Goal: Find specific page/section: Find specific page/section

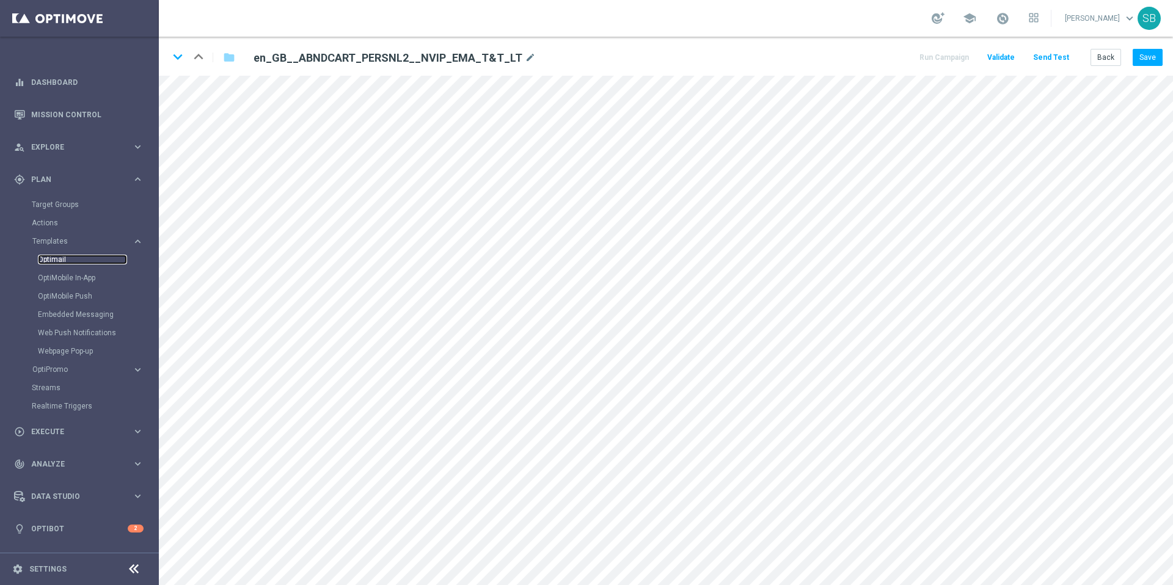
click at [56, 261] on link "Optimail" at bounding box center [82, 260] width 89 height 10
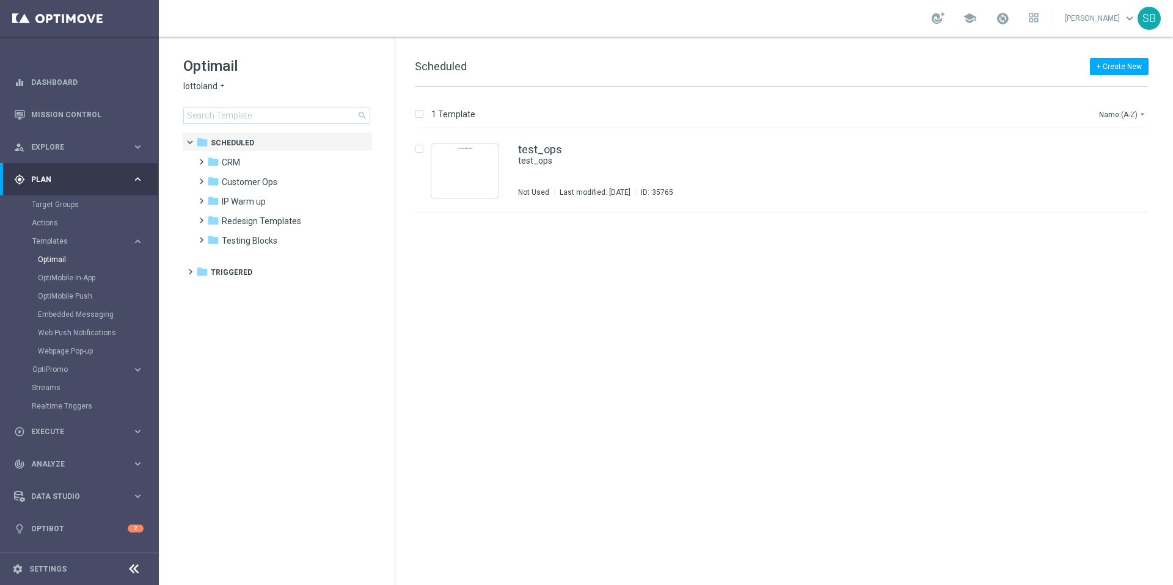
click at [217, 86] on icon "arrow_drop_down" at bounding box center [222, 87] width 10 height 12
click at [0, 0] on span "[DOMAIN_NAME]" at bounding box center [0, 0] width 0 height 0
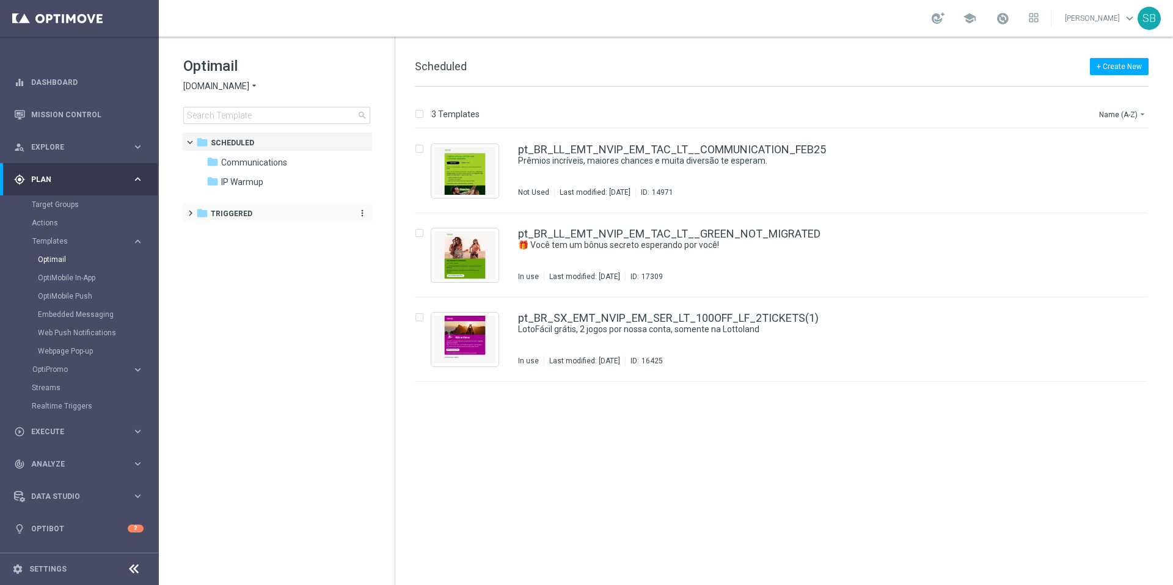
click at [207, 214] on icon "folder" at bounding box center [202, 213] width 12 height 12
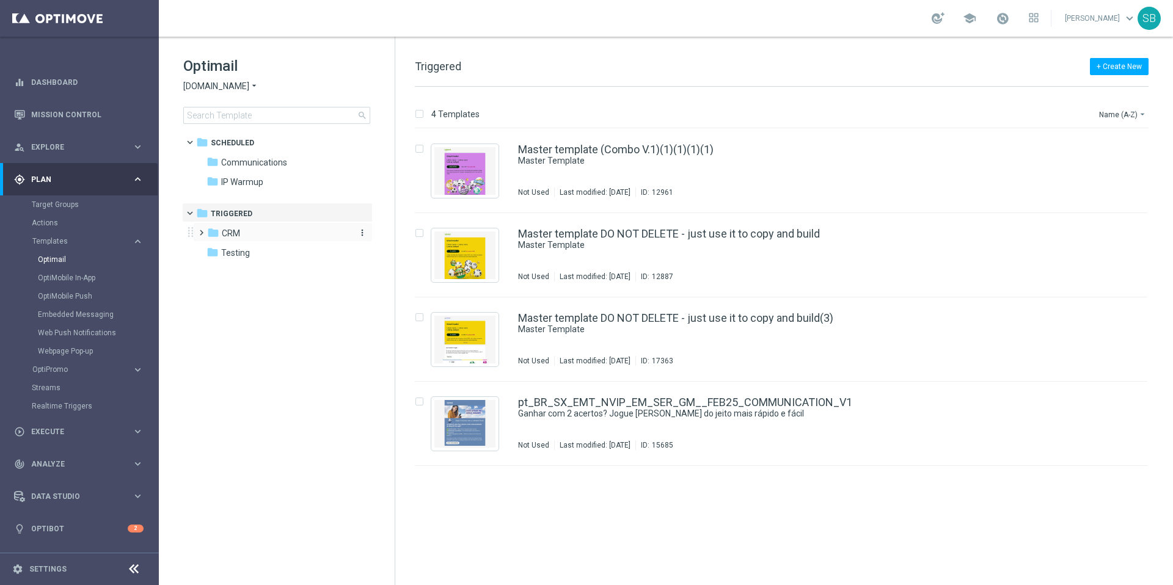
click at [217, 230] on icon "folder" at bounding box center [213, 233] width 12 height 12
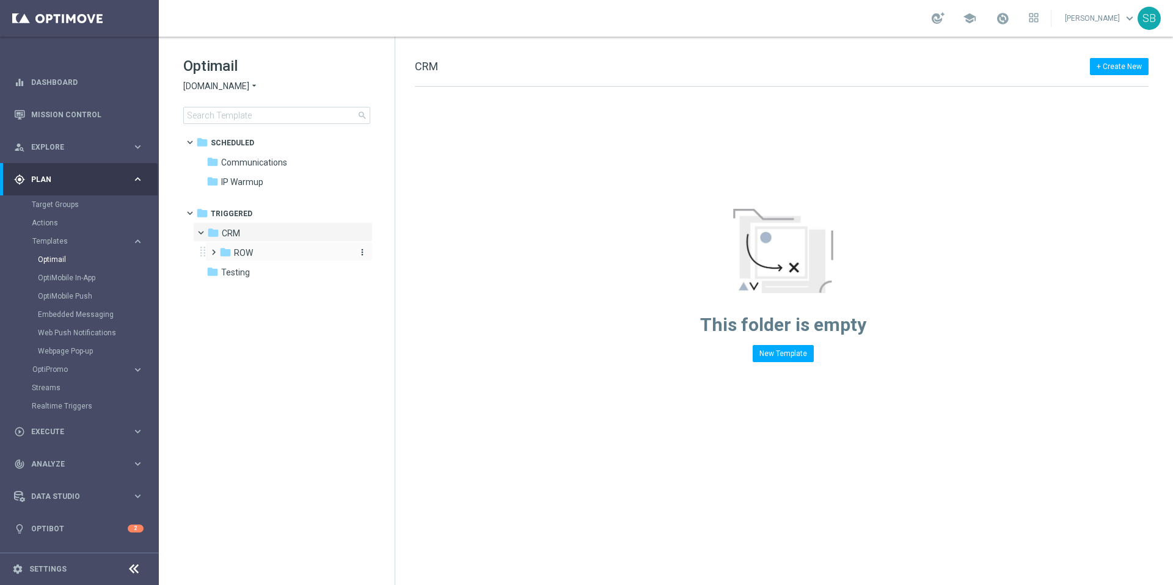
click at [226, 249] on icon "folder" at bounding box center [225, 252] width 12 height 12
click at [240, 274] on icon "folder" at bounding box center [237, 272] width 12 height 12
